Goal: Information Seeking & Learning: Learn about a topic

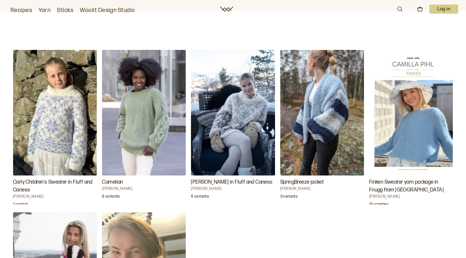
scroll to position [612, 0]
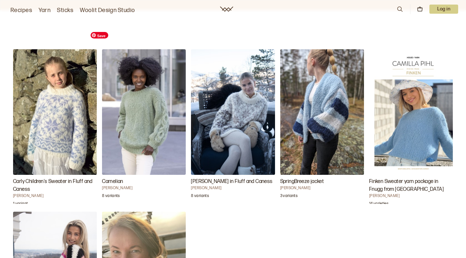
drag, startPoint x: 114, startPoint y: 97, endPoint x: 106, endPoint y: 90, distance: 11.1
click at [106, 90] on img "Carnelian" at bounding box center [144, 111] width 84 height 125
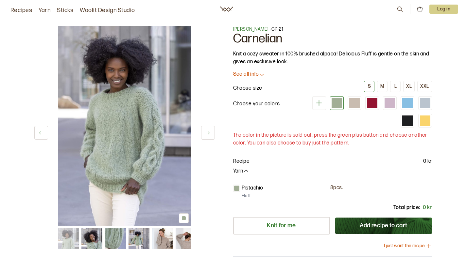
click at [97, 233] on img at bounding box center [91, 239] width 21 height 21
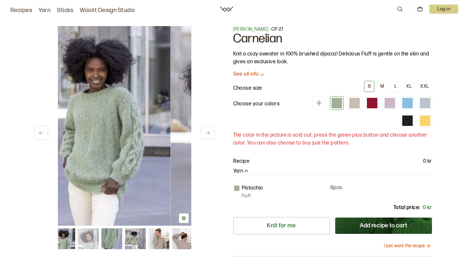
scroll to position [34, 0]
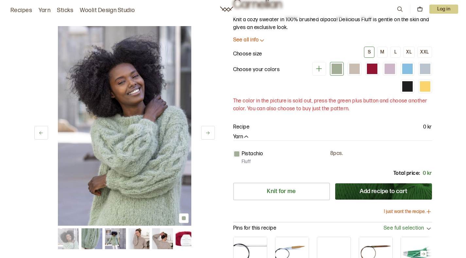
click at [104, 233] on div at bounding box center [124, 239] width 133 height 21
click at [112, 235] on img at bounding box center [115, 239] width 21 height 21
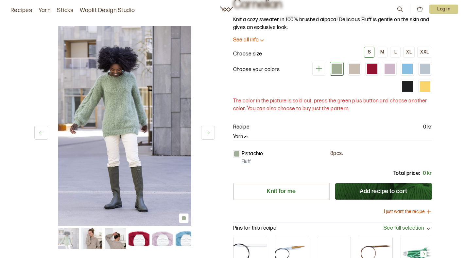
click at [114, 236] on img at bounding box center [115, 239] width 21 height 21
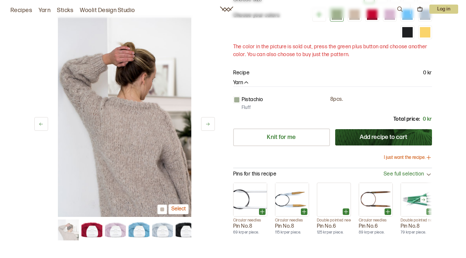
scroll to position [88, 0]
click at [138, 229] on img at bounding box center [138, 230] width 21 height 21
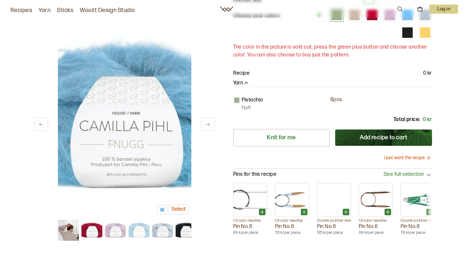
click at [88, 226] on img at bounding box center [91, 230] width 21 height 21
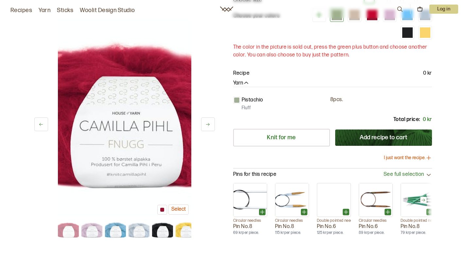
click at [57, 226] on div "7 av 12 Select 7 av 12 Select" at bounding box center [124, 130] width 180 height 224
click at [44, 125] on button at bounding box center [41, 125] width 14 height 14
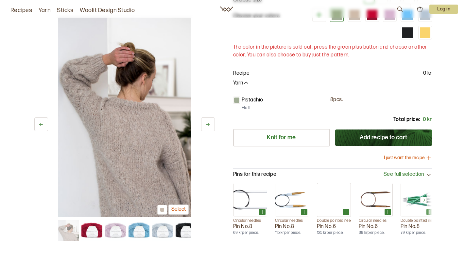
click at [70, 225] on img at bounding box center [68, 230] width 21 height 21
click at [140, 133] on img at bounding box center [124, 118] width 133 height 200
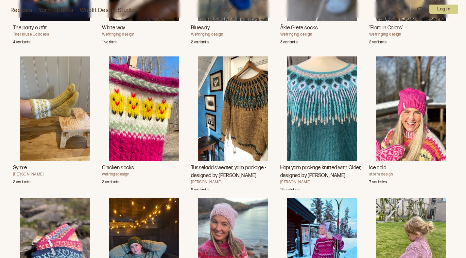
scroll to position [813, 0]
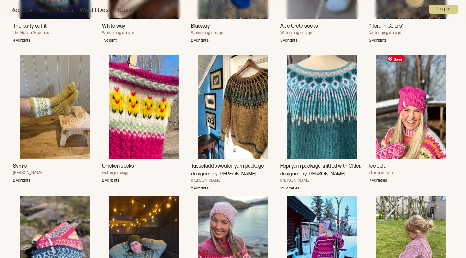
click at [357, 197] on img "Frost rose sweater" at bounding box center [322, 249] width 70 height 105
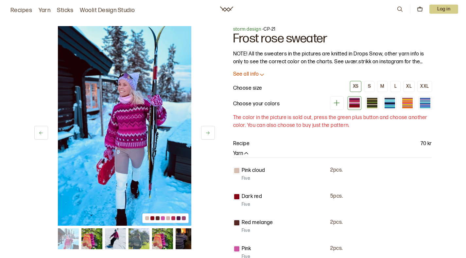
click at [206, 128] on button at bounding box center [208, 133] width 14 height 14
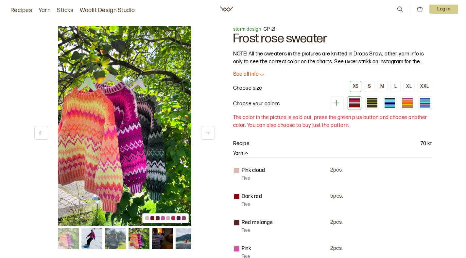
click at [206, 128] on button at bounding box center [208, 133] width 14 height 14
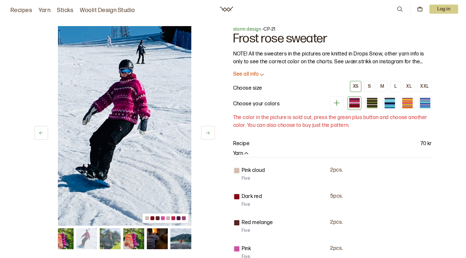
click at [206, 128] on button at bounding box center [208, 133] width 14 height 14
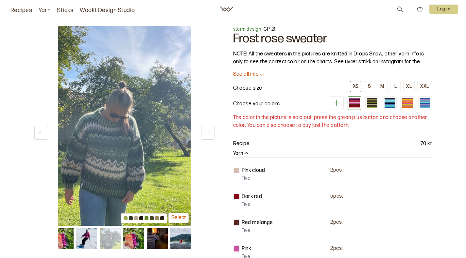
click at [206, 128] on button at bounding box center [208, 133] width 14 height 14
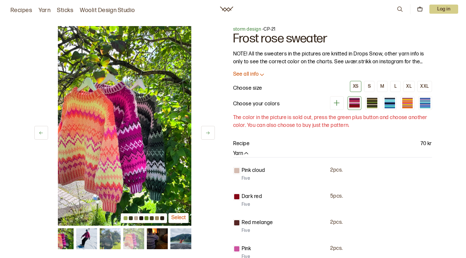
click at [206, 128] on button at bounding box center [208, 133] width 14 height 14
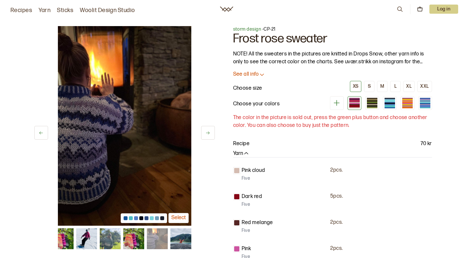
click at [206, 128] on button at bounding box center [208, 133] width 14 height 14
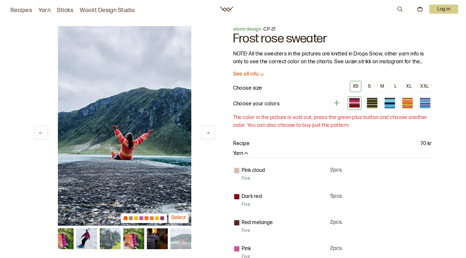
click at [206, 128] on button at bounding box center [208, 133] width 14 height 14
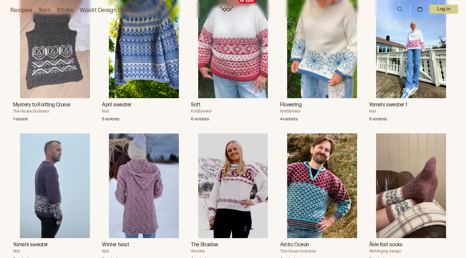
scroll to position [620, 0]
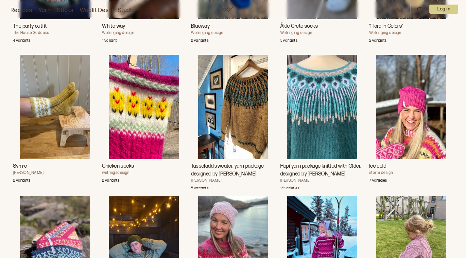
scroll to position [612, 0]
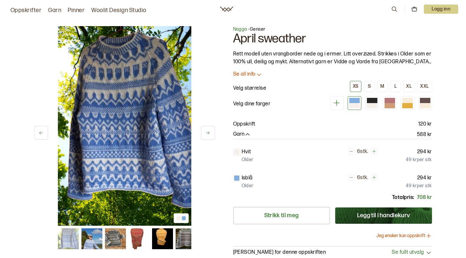
click at [43, 132] on button at bounding box center [41, 133] width 14 height 14
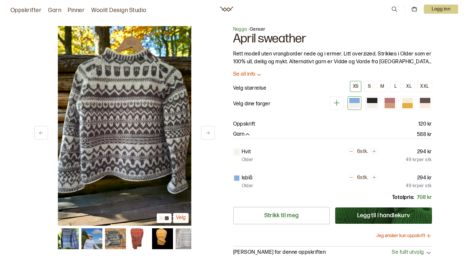
click at [43, 132] on button at bounding box center [41, 133] width 14 height 14
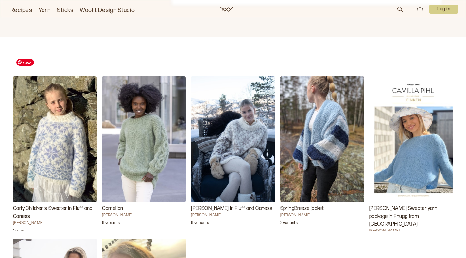
scroll to position [585, 0]
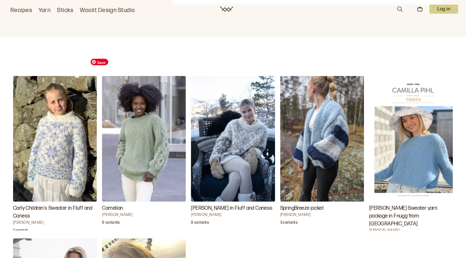
click at [111, 134] on img "Carnelian" at bounding box center [144, 138] width 84 height 125
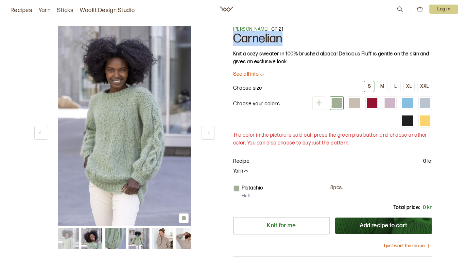
drag, startPoint x: 233, startPoint y: 37, endPoint x: 283, endPoint y: 39, distance: 50.0
click at [283, 39] on h1 "Carnelian" at bounding box center [332, 39] width 199 height 12
copy font "Carnelian"
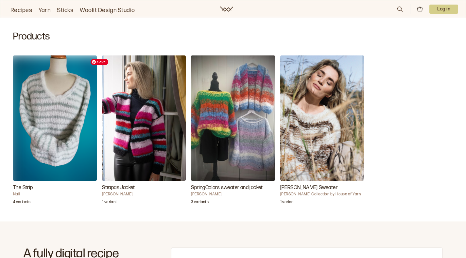
scroll to position [161, 0]
